Goal: Task Accomplishment & Management: Manage account settings

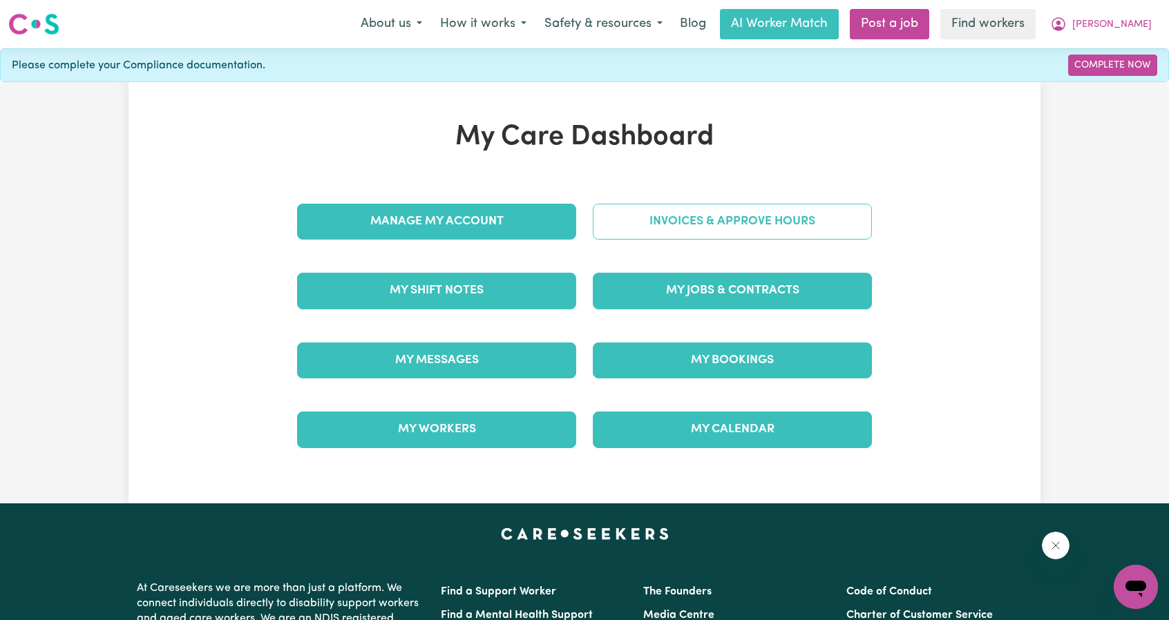
click at [710, 229] on link "Invoices & Approve Hours" at bounding box center [732, 222] width 279 height 36
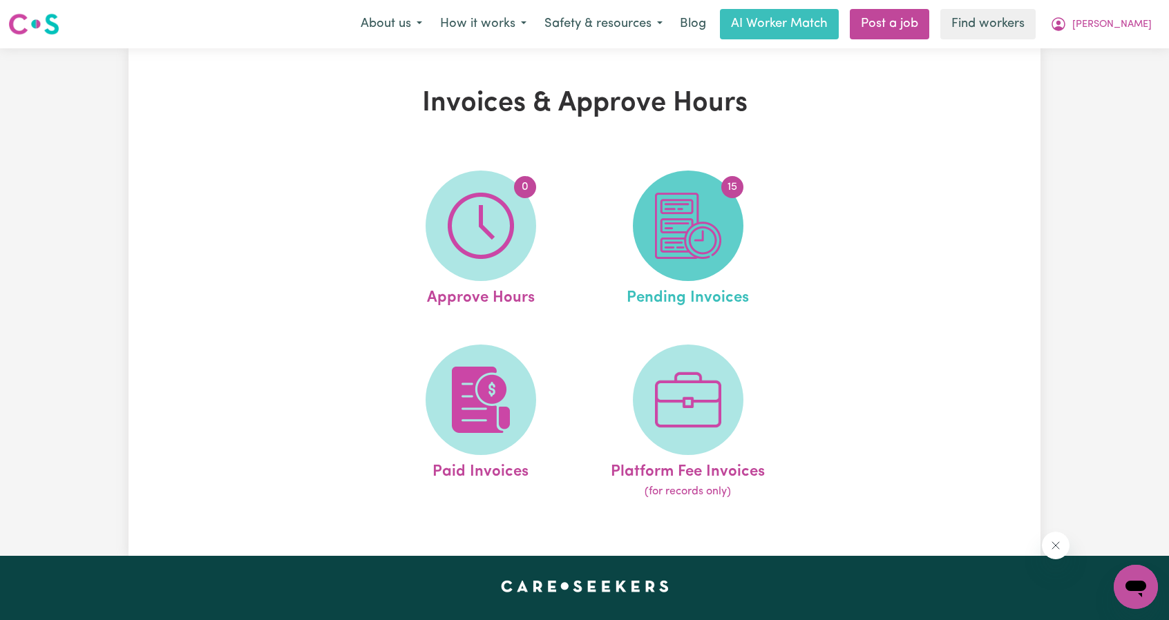
click at [673, 224] on img at bounding box center [688, 226] width 66 height 66
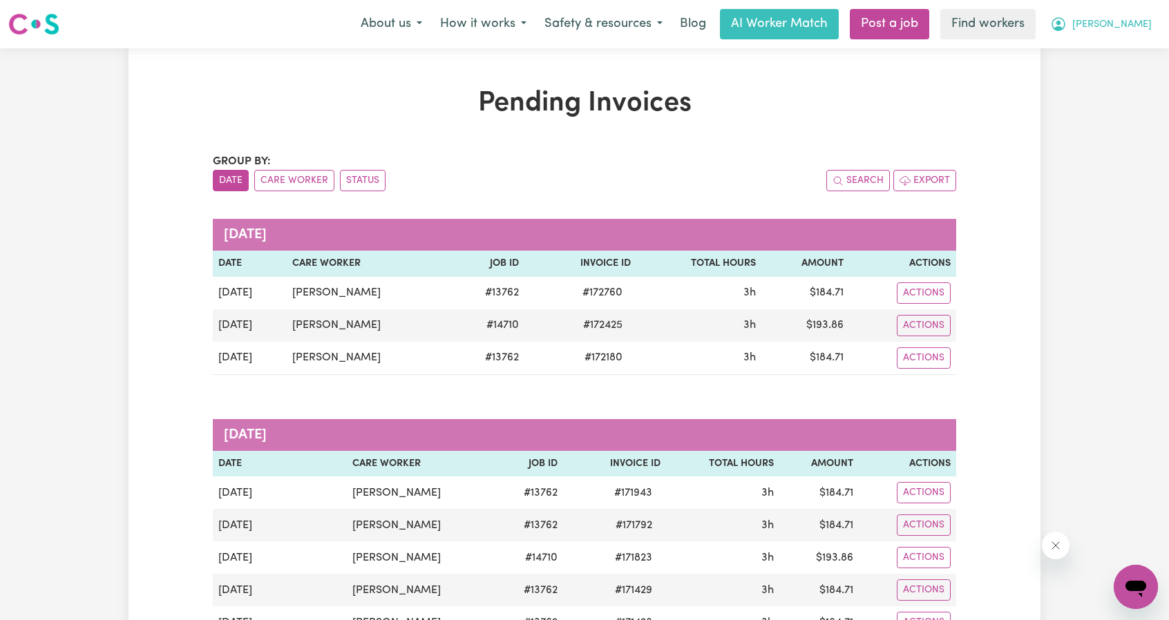
click at [1133, 23] on span "[PERSON_NAME]" at bounding box center [1111, 24] width 79 height 15
click at [1035, 39] on link "Find workers" at bounding box center [987, 24] width 95 height 30
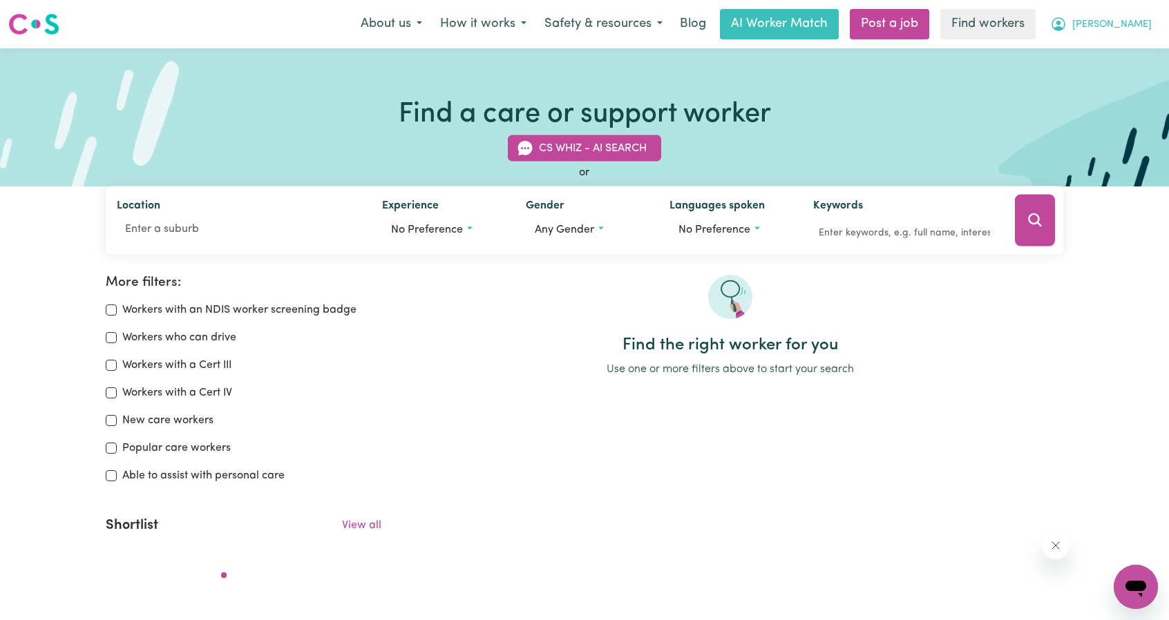
click at [1148, 28] on span "[PERSON_NAME]" at bounding box center [1111, 24] width 79 height 15
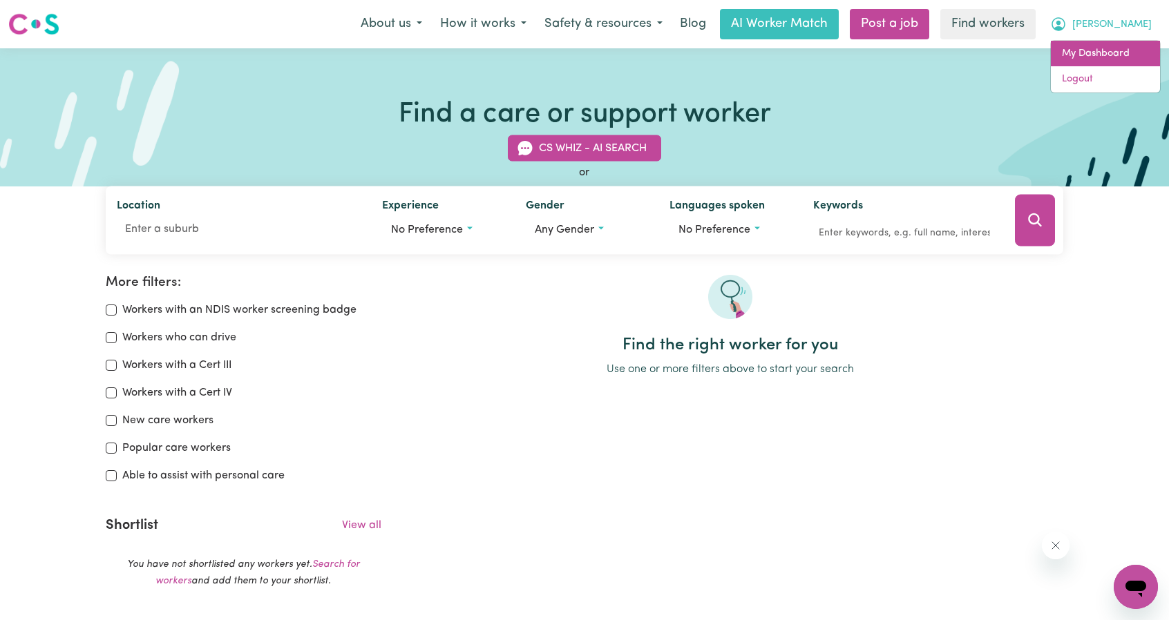
click at [1104, 52] on link "My Dashboard" at bounding box center [1104, 54] width 109 height 26
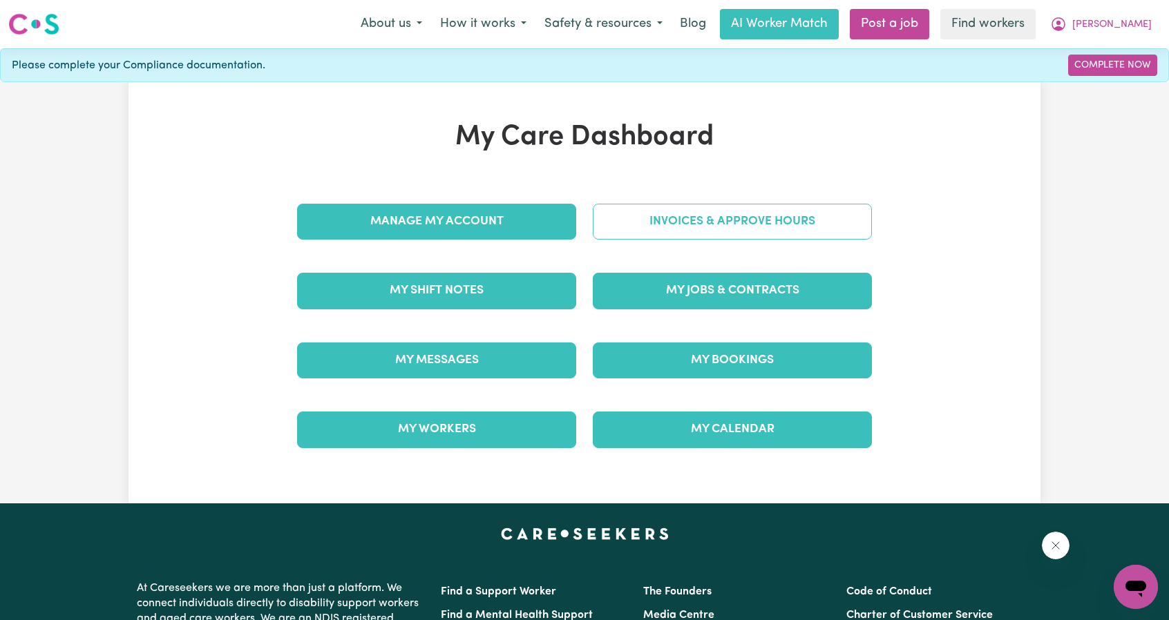
click at [795, 223] on link "Invoices & Approve Hours" at bounding box center [732, 222] width 279 height 36
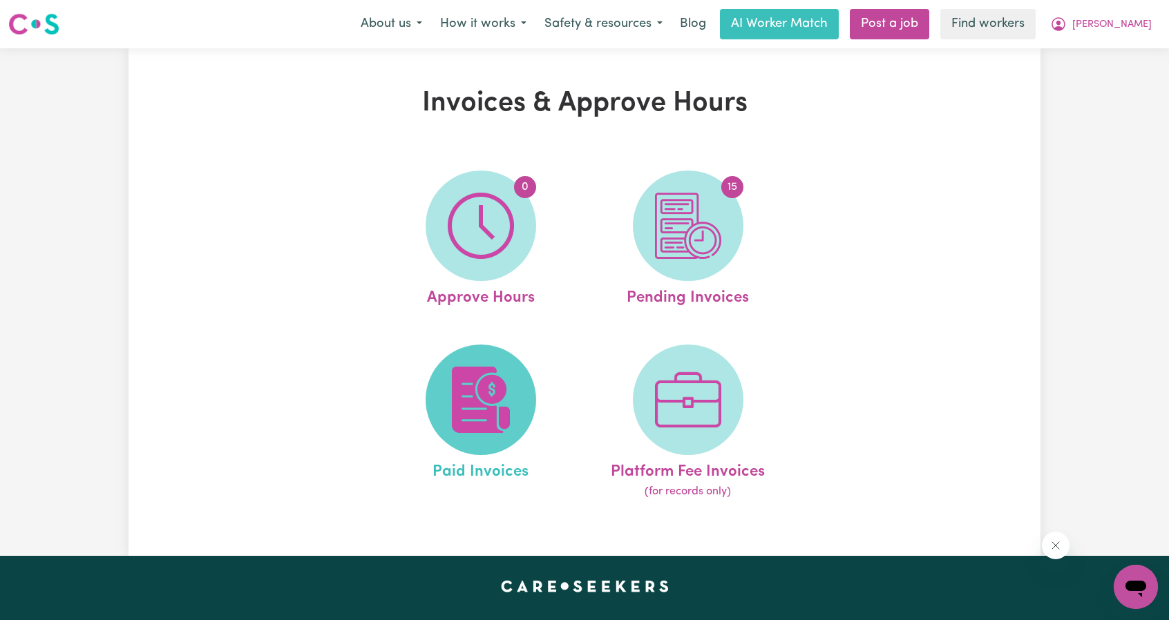
click at [486, 409] on img at bounding box center [481, 400] width 66 height 66
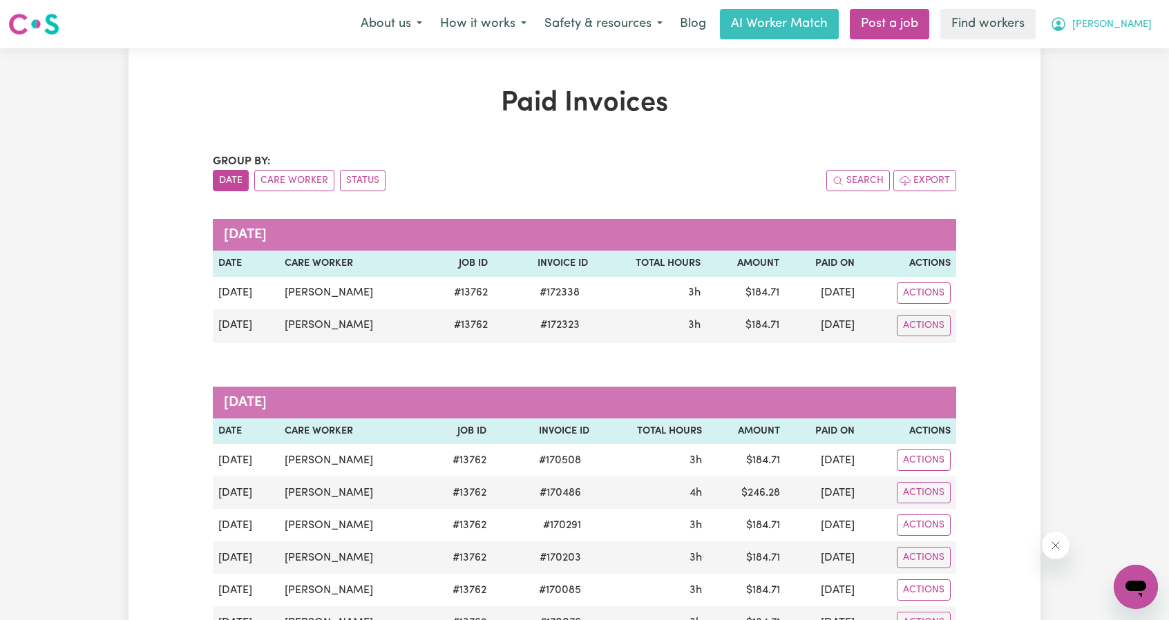
click at [1127, 30] on span "[PERSON_NAME]" at bounding box center [1111, 24] width 79 height 15
click at [1108, 45] on link "My Dashboard" at bounding box center [1104, 54] width 109 height 26
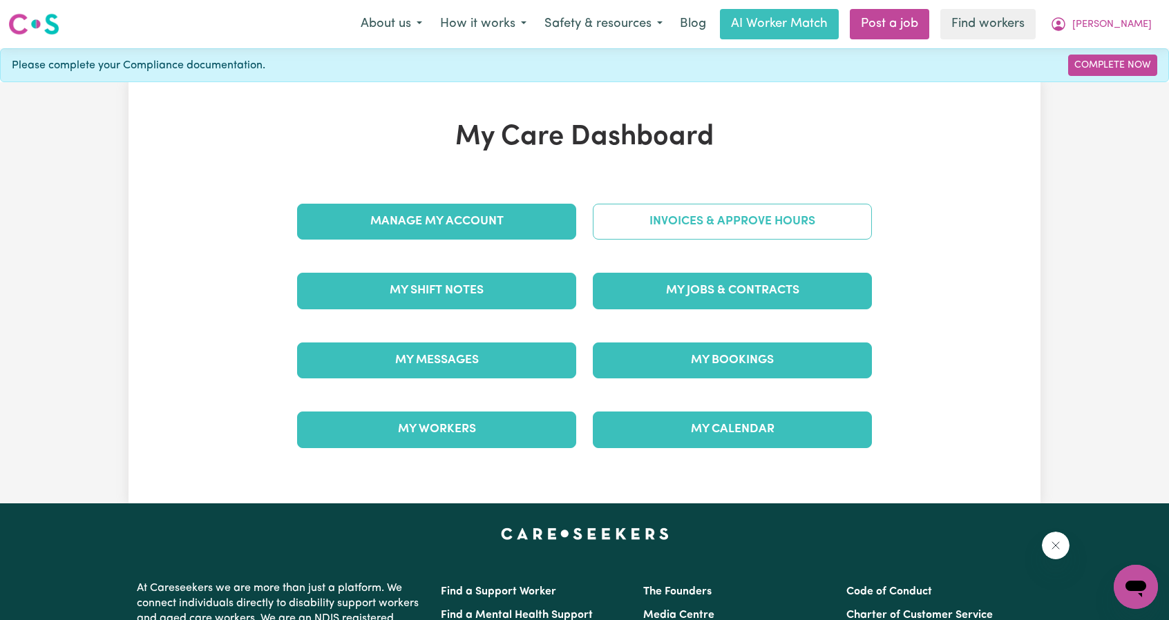
click at [796, 215] on link "Invoices & Approve Hours" at bounding box center [732, 222] width 279 height 36
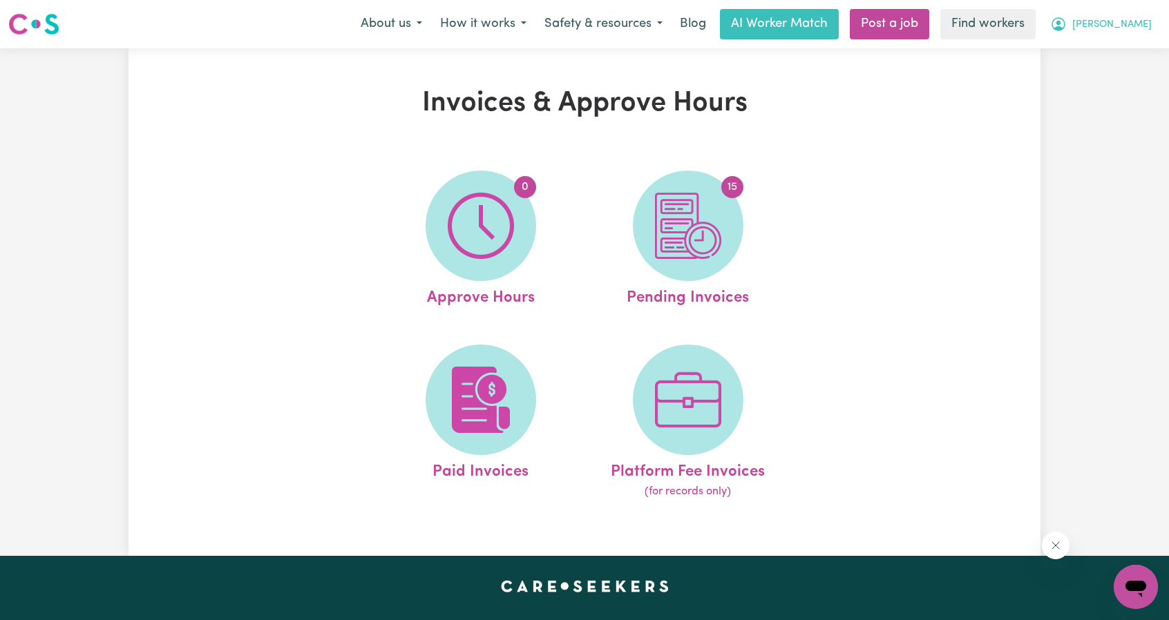
click at [1124, 22] on button "[PERSON_NAME]" at bounding box center [1100, 24] width 119 height 29
click at [1088, 41] on link "My Dashboard" at bounding box center [1104, 54] width 109 height 26
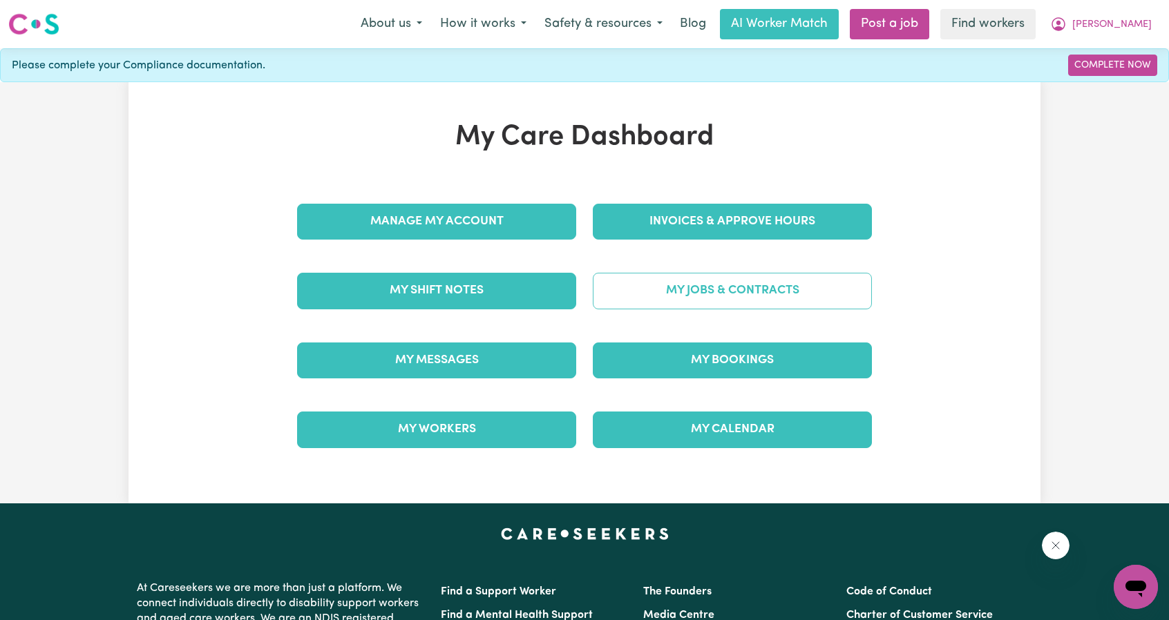
click at [760, 291] on link "My Jobs & Contracts" at bounding box center [732, 291] width 279 height 36
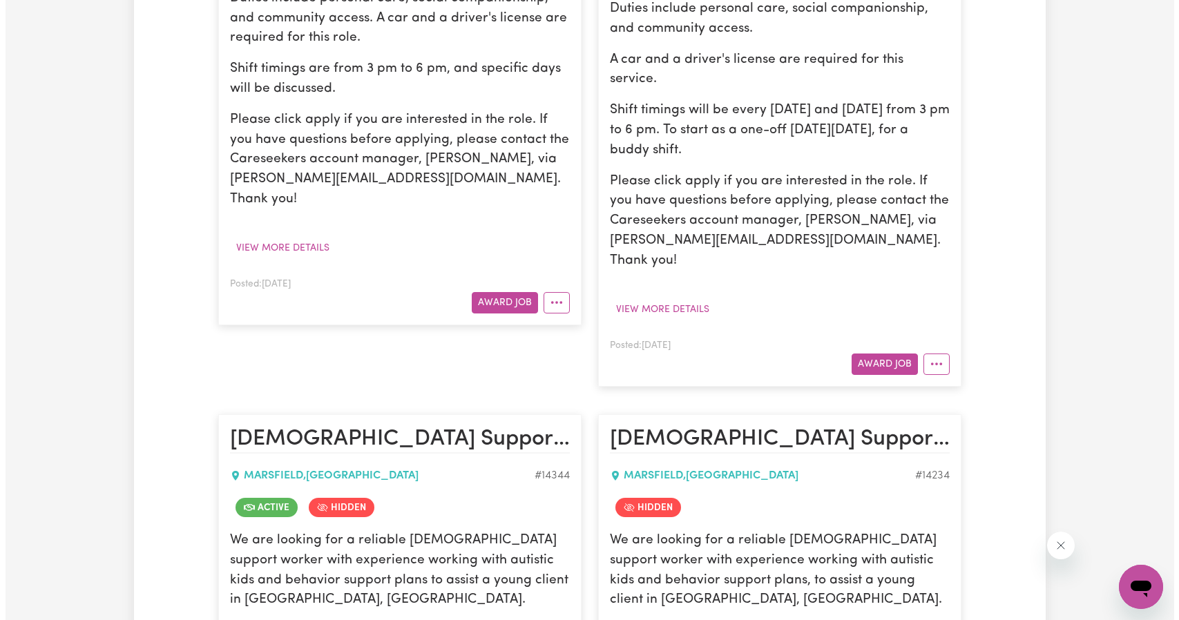
scroll to position [414, 0]
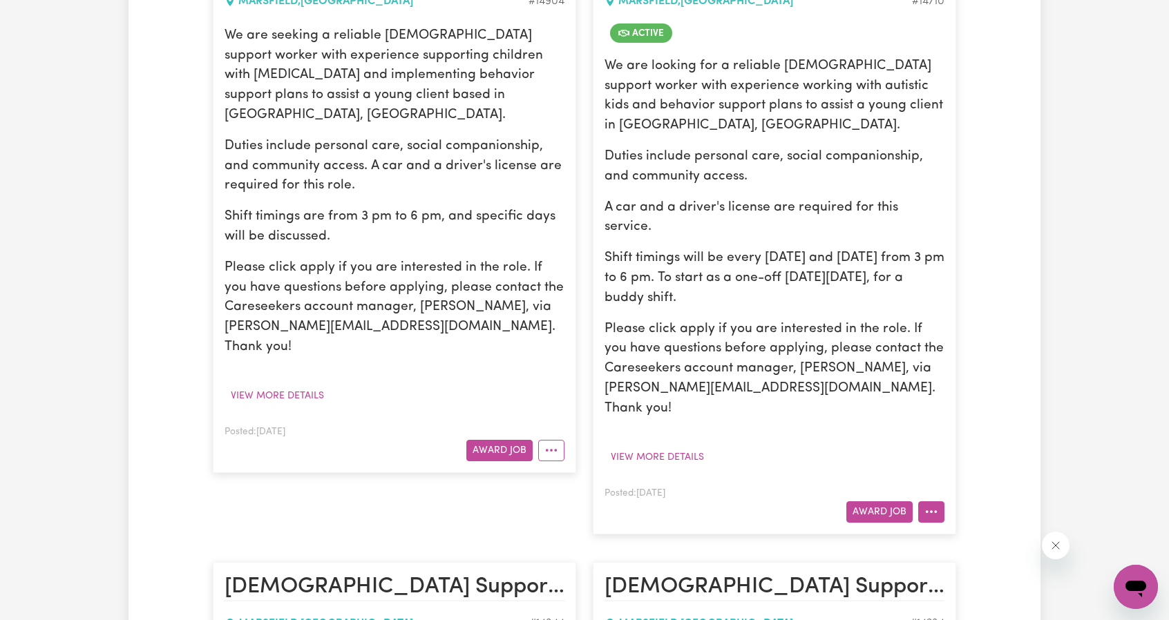
click at [935, 501] on button "More options" at bounding box center [931, 511] width 26 height 21
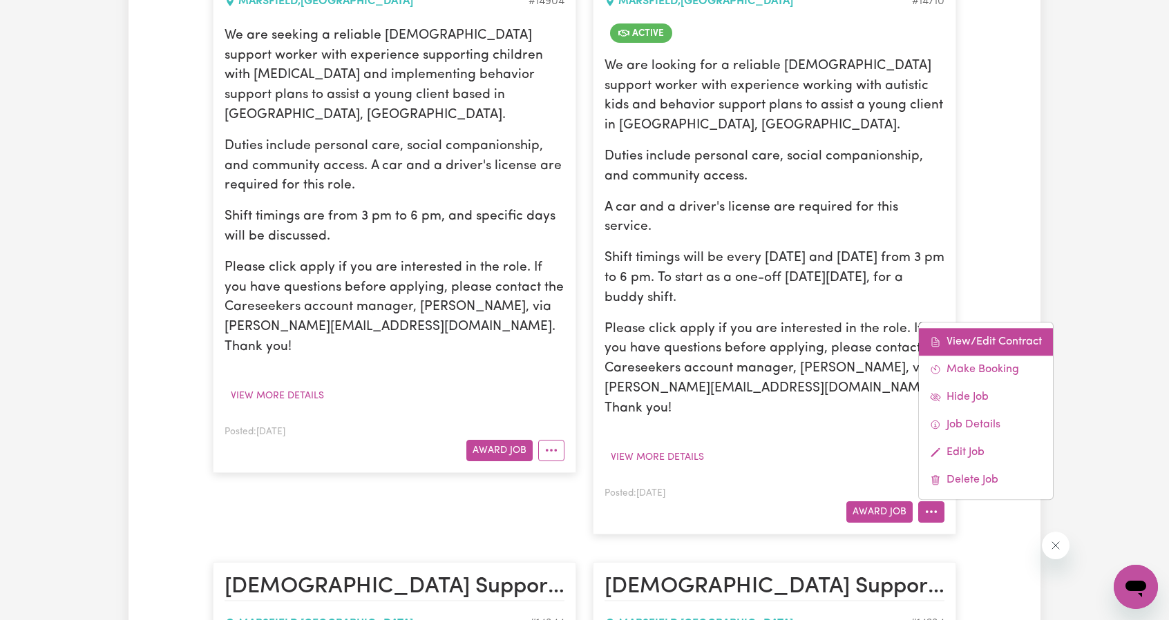
click at [971, 328] on link "View/Edit Contract" at bounding box center [986, 342] width 134 height 28
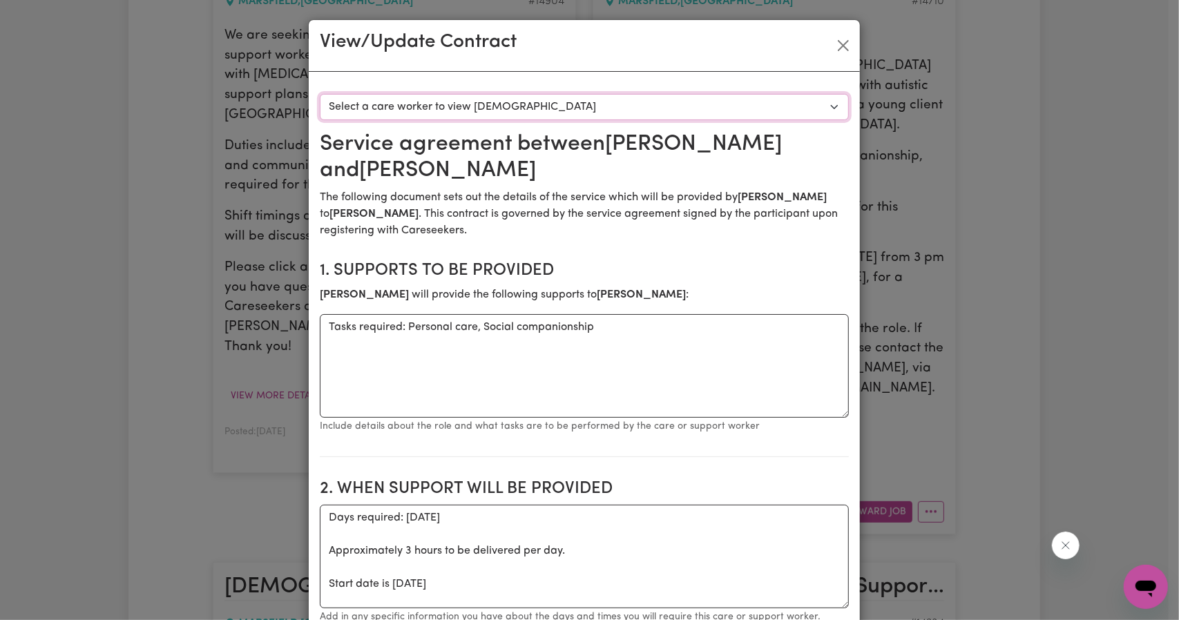
click at [653, 115] on select "Select a care worker to view [DEMOGRAPHIC_DATA] #10474 - [PERSON_NAME] (contrac…" at bounding box center [584, 107] width 529 height 26
click at [653, 259] on section "1. Supports to be provided [PERSON_NAME] will provide the following supports to…" at bounding box center [584, 353] width 529 height 207
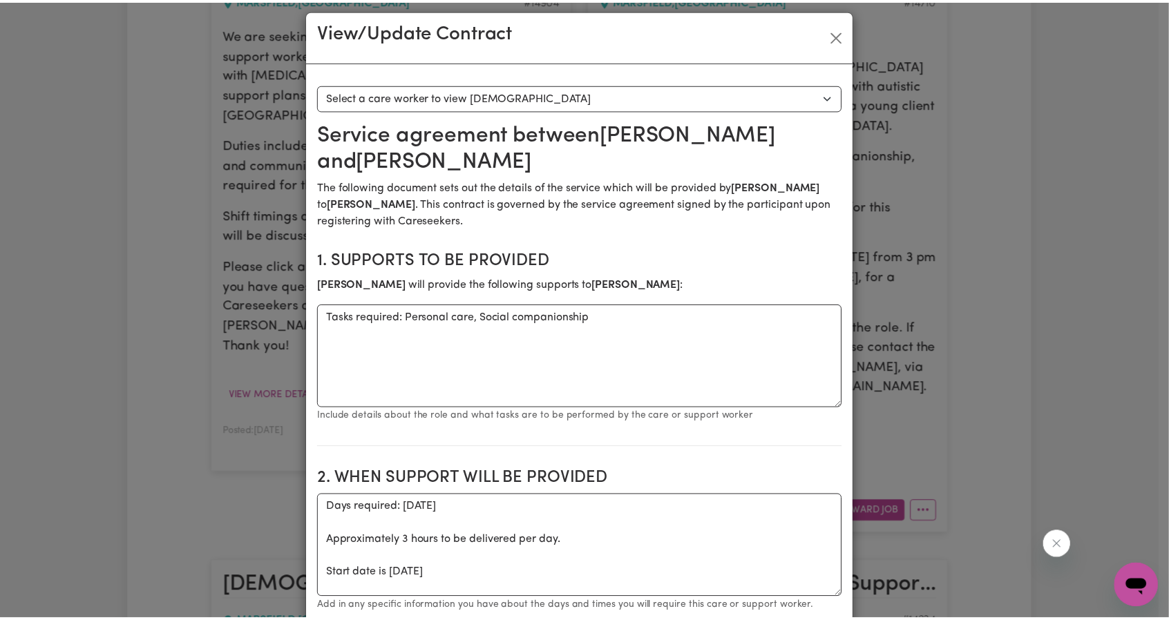
scroll to position [0, 0]
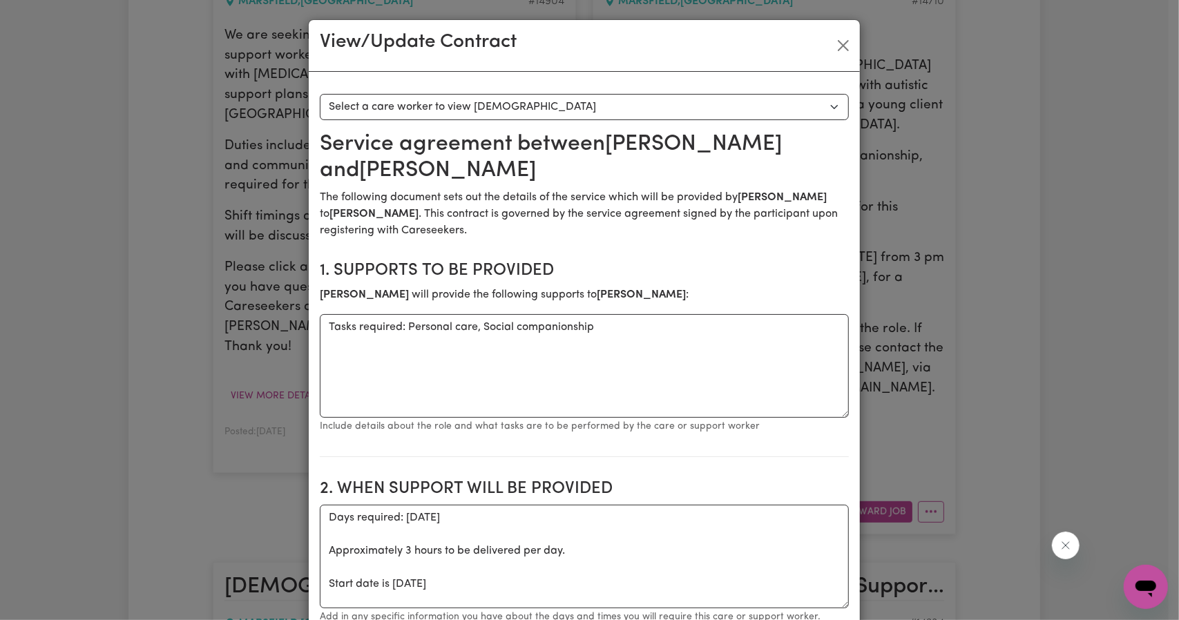
click at [844, 59] on div "View/Update Contract" at bounding box center [584, 46] width 551 height 52
click at [840, 33] on div "View/Update Contract" at bounding box center [584, 46] width 551 height 52
click at [840, 46] on button "Close" at bounding box center [843, 46] width 22 height 22
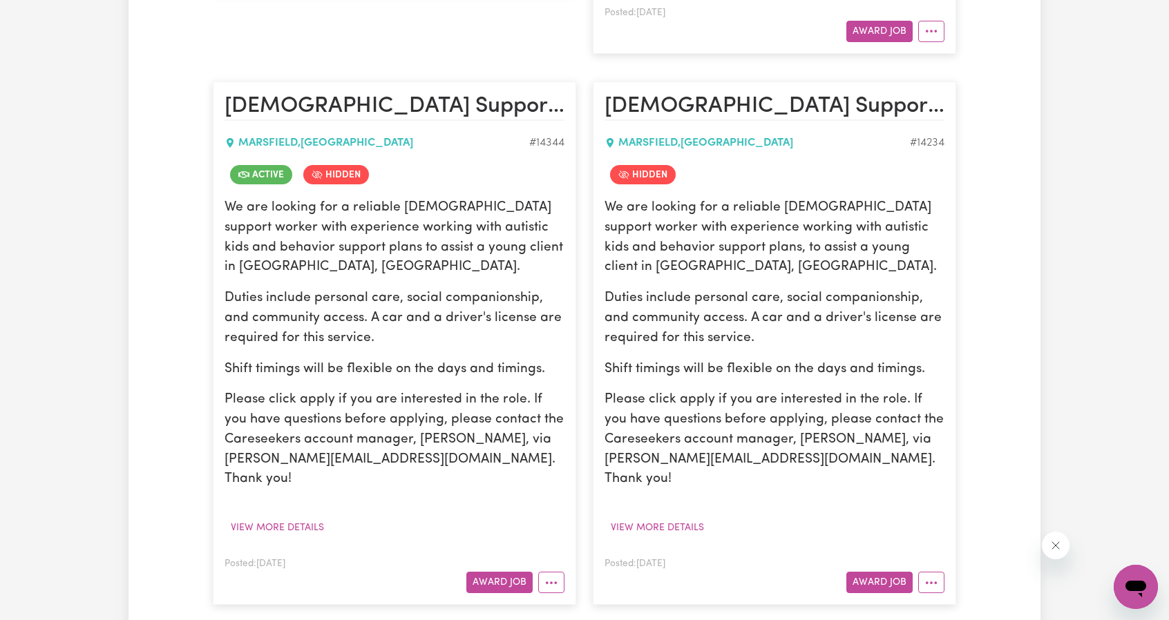
scroll to position [898, 0]
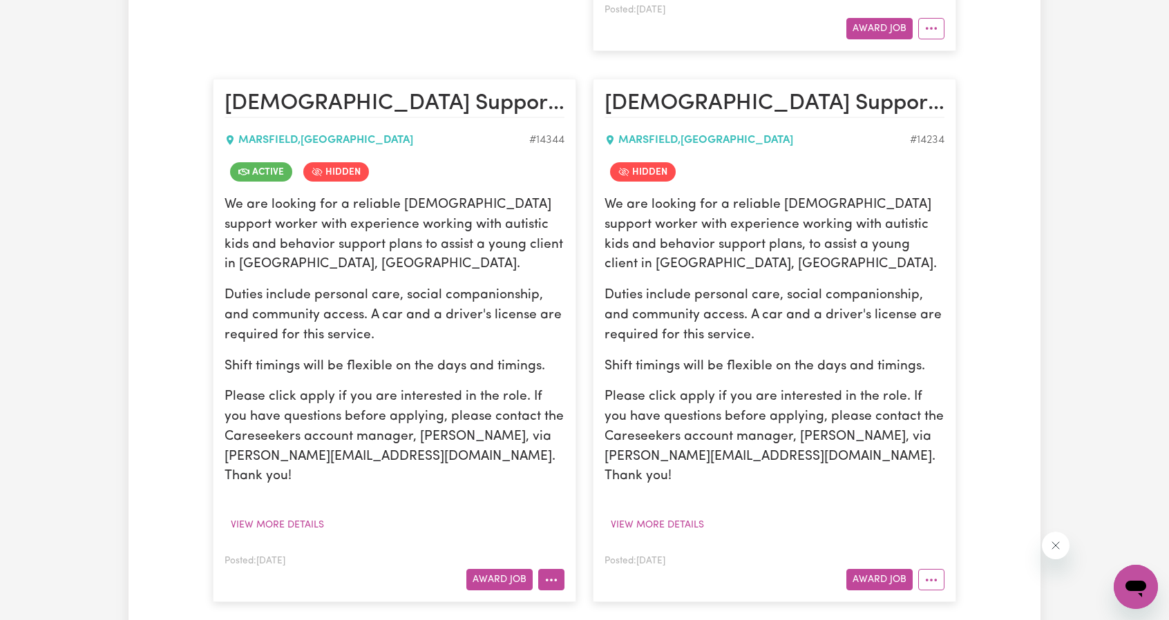
click at [555, 569] on button "More options" at bounding box center [551, 579] width 26 height 21
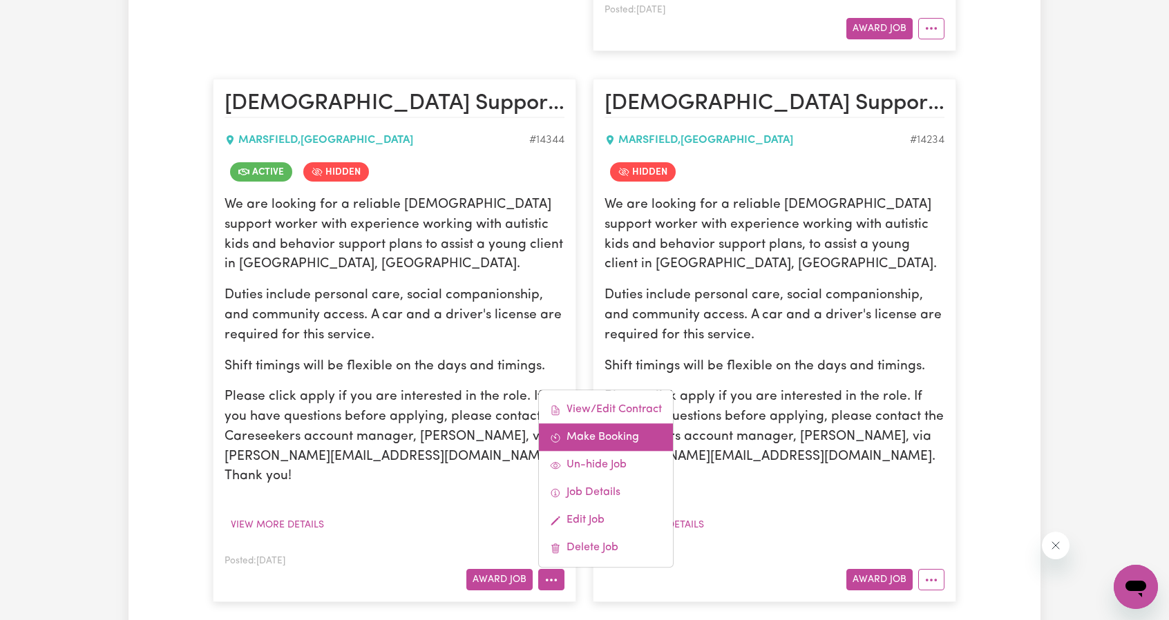
click at [597, 424] on link "Make Booking" at bounding box center [606, 438] width 134 height 28
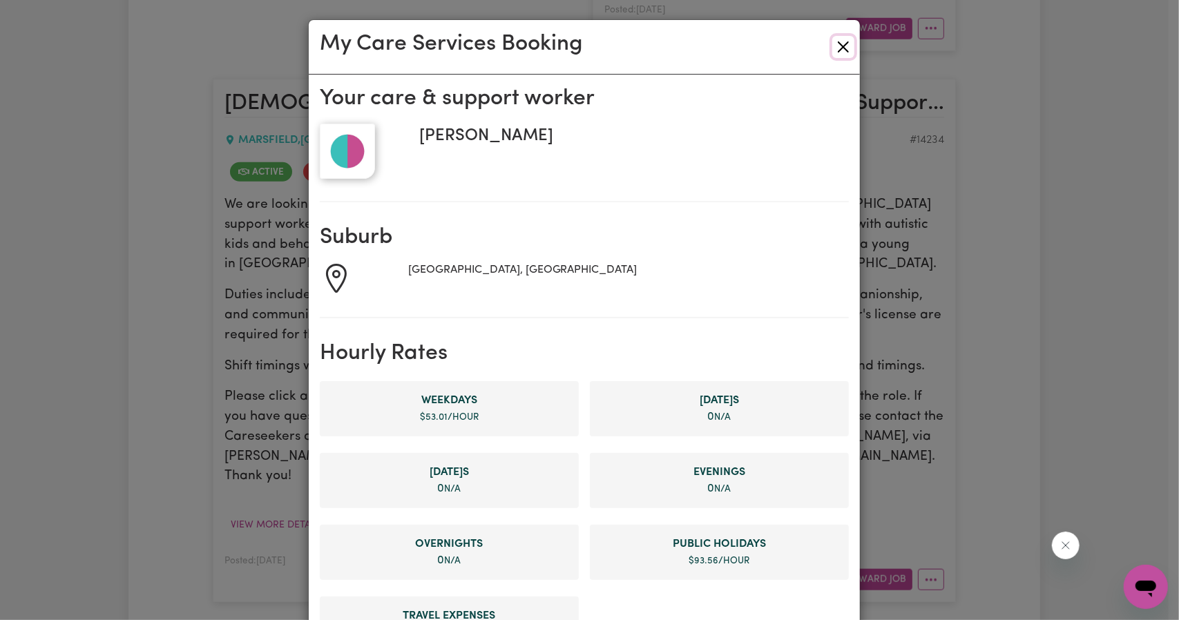
click at [841, 51] on button "Close" at bounding box center [843, 47] width 22 height 22
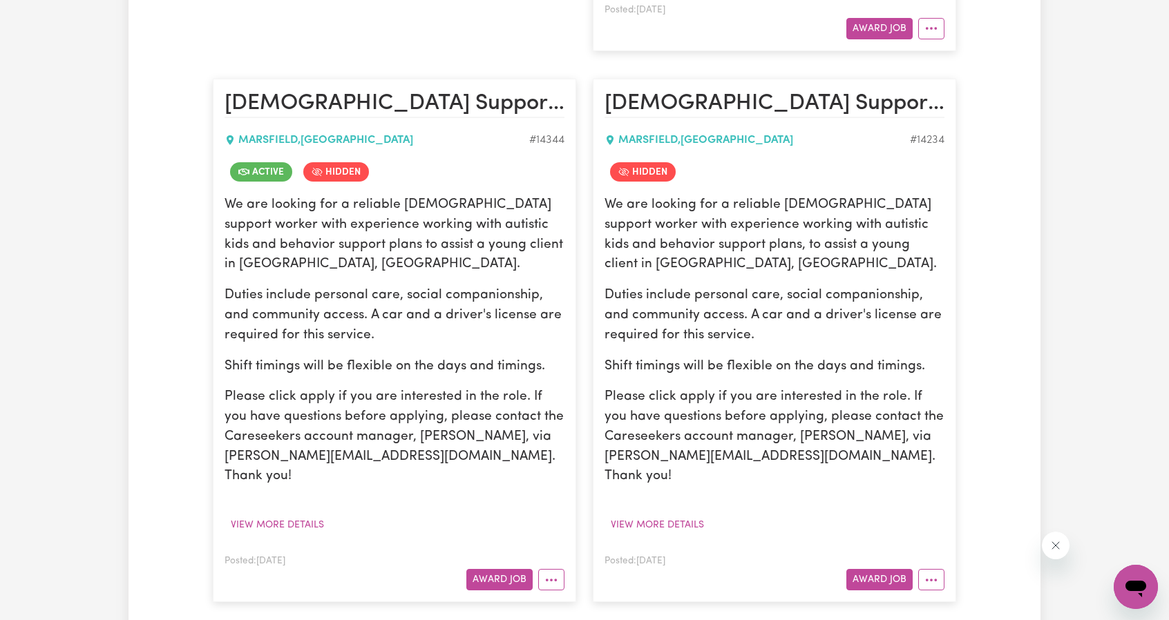
scroll to position [1105, 0]
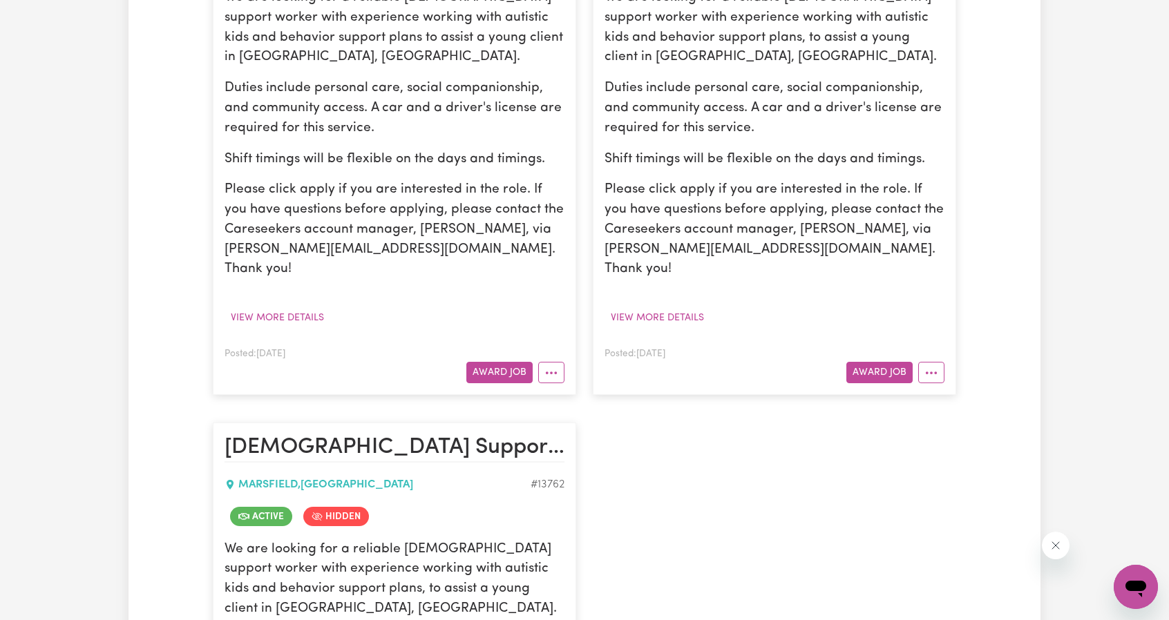
click at [552, 282] on article "[DEMOGRAPHIC_DATA] Support Worker Needed In [GEOGRAPHIC_DATA], [GEOGRAPHIC_DATA…" at bounding box center [394, 134] width 363 height 524
click at [555, 362] on button "More options" at bounding box center [551, 372] width 26 height 21
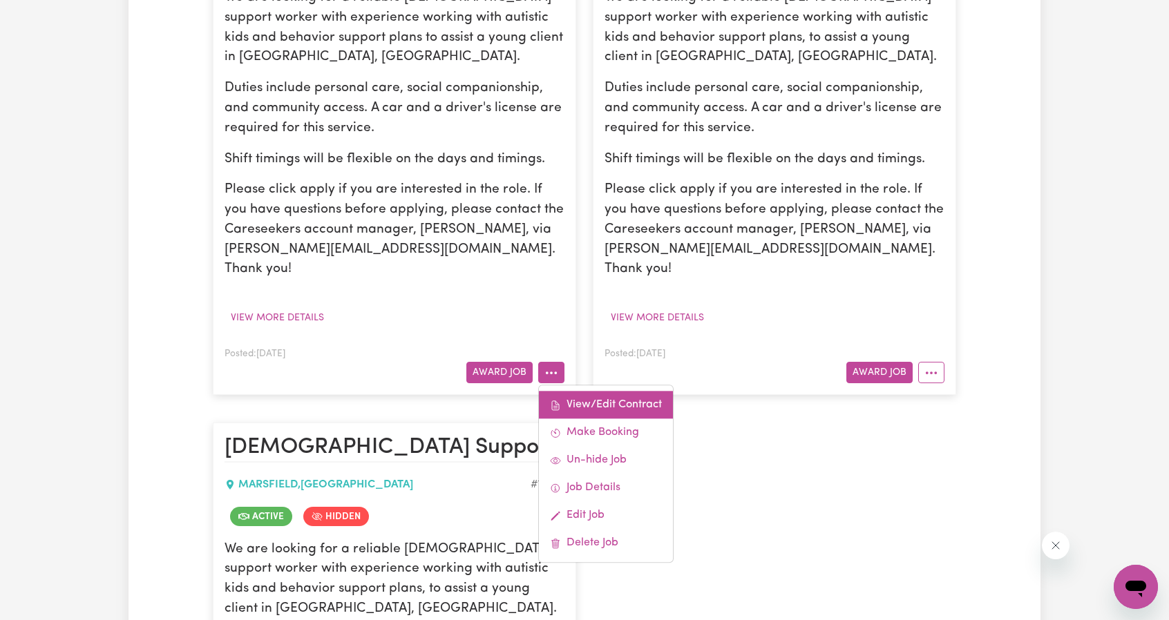
click at [584, 392] on link "View/Edit Contract" at bounding box center [606, 406] width 134 height 28
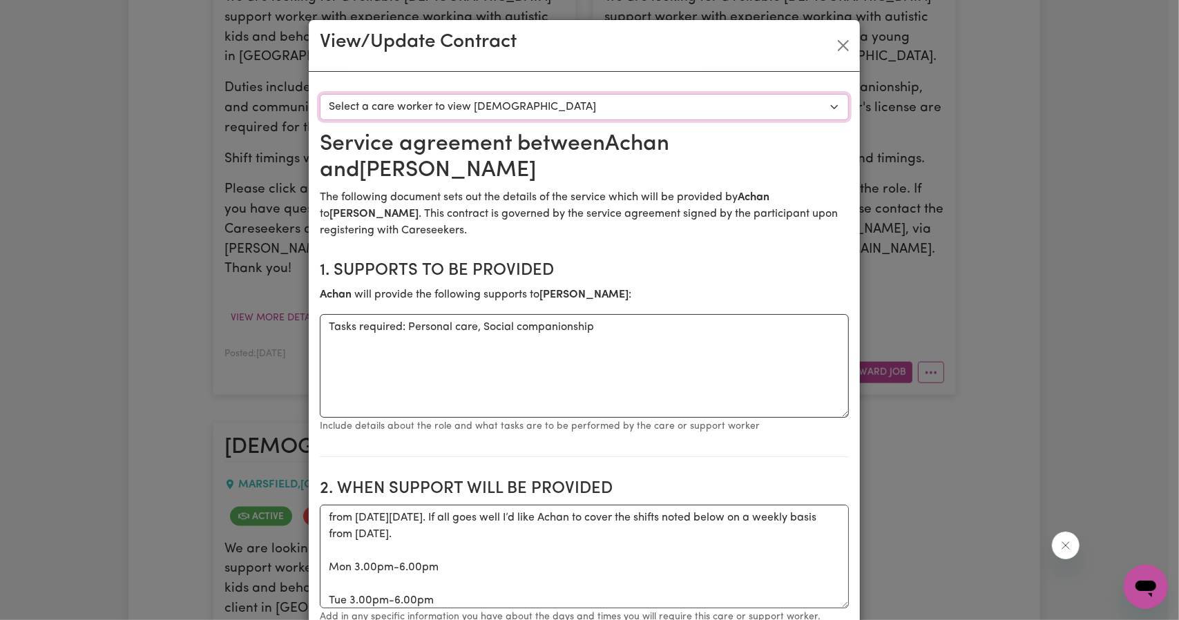
click at [575, 94] on select "Select a care worker to view [DEMOGRAPHIC_DATA] #10243 - [PERSON_NAME] (contrac…" at bounding box center [584, 107] width 529 height 26
click at [843, 46] on button "Close" at bounding box center [843, 46] width 22 height 22
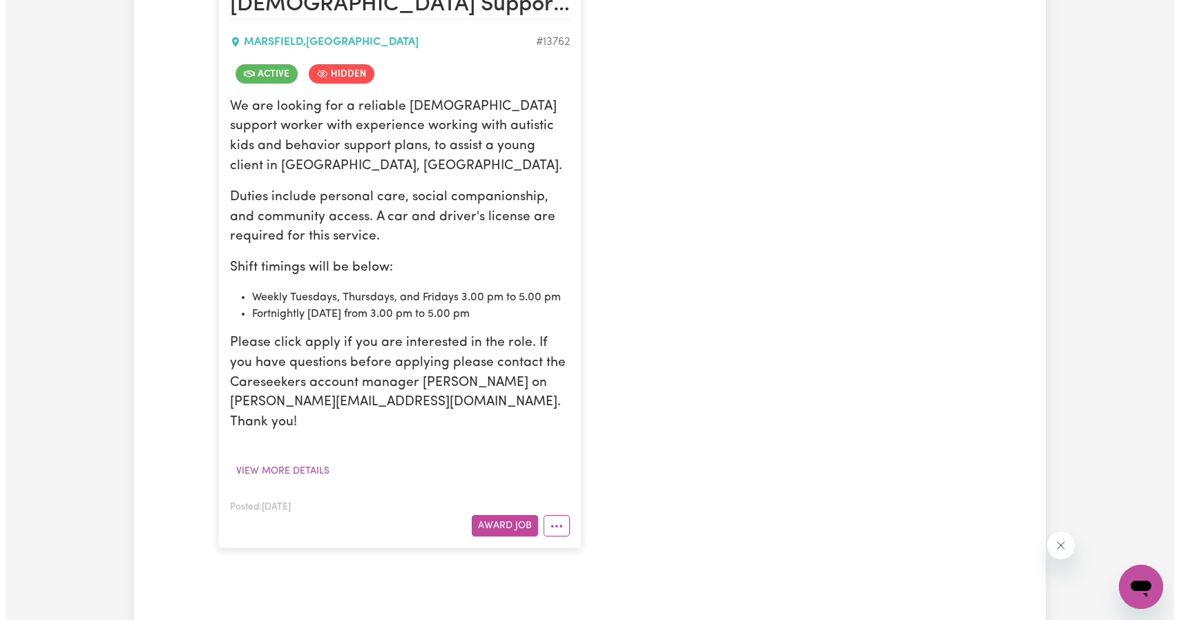
scroll to position [1529, 0]
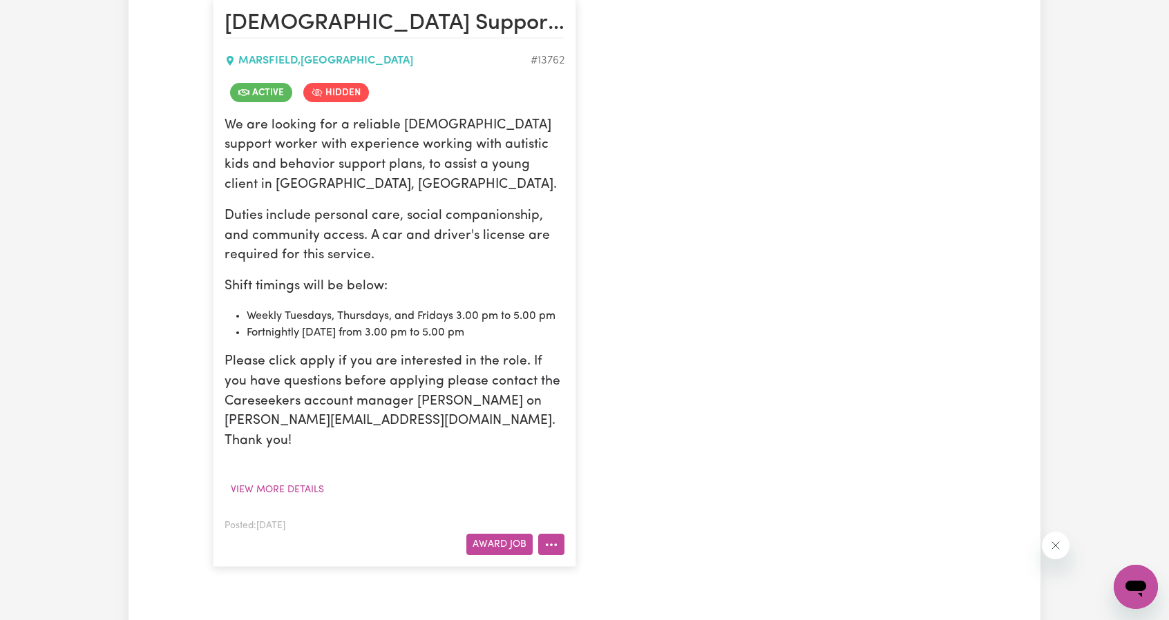
click at [560, 534] on button "More options" at bounding box center [551, 544] width 26 height 21
click at [586, 563] on link "View/Edit Contract" at bounding box center [606, 577] width 134 height 28
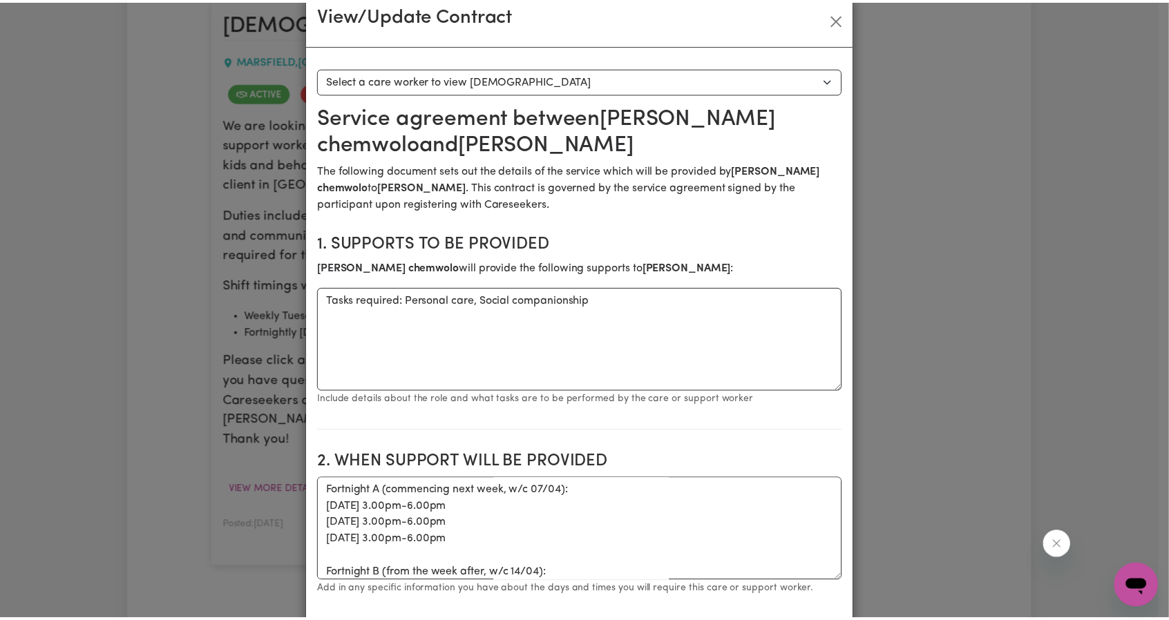
scroll to position [0, 0]
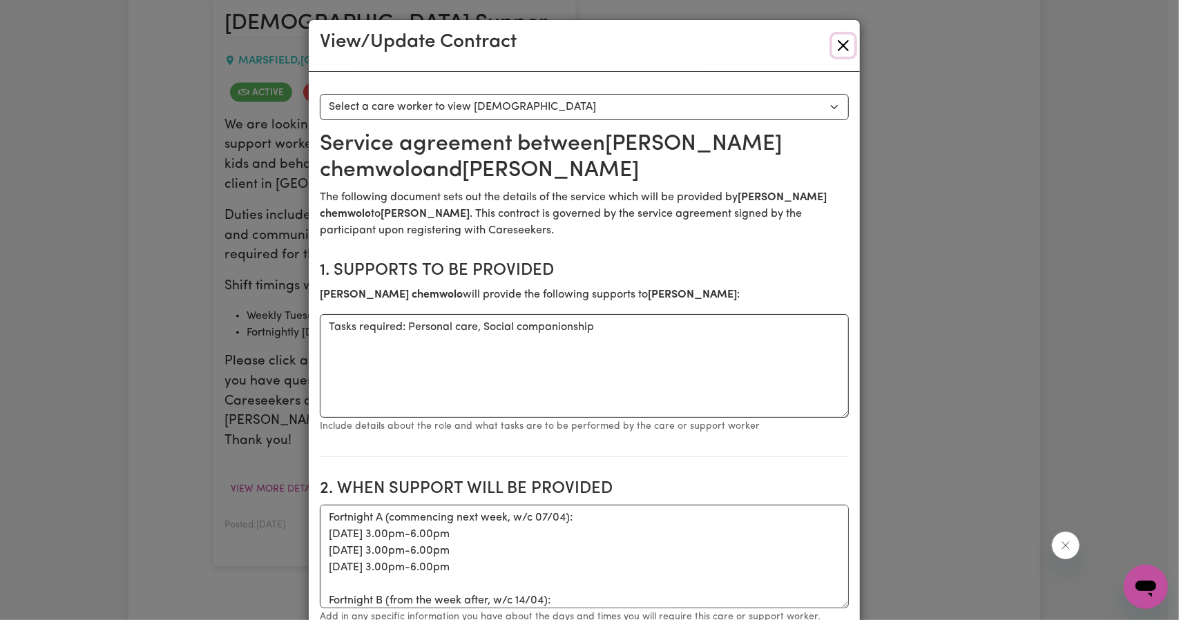
click at [837, 44] on button "Close" at bounding box center [843, 46] width 22 height 22
